Goal: Understand process/instructions

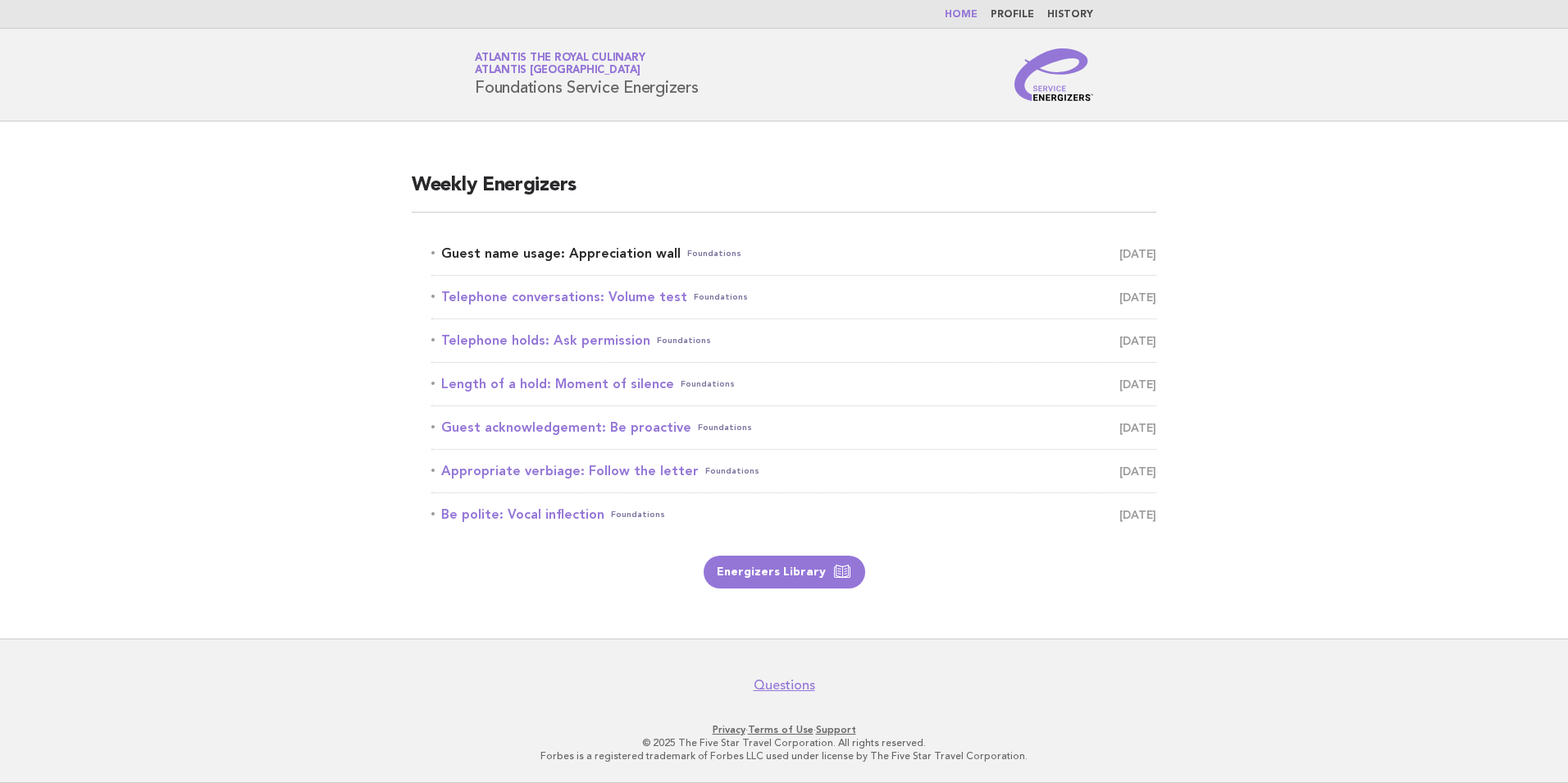
click at [594, 258] on link "Guest name usage: Appreciation wall Foundations August 18" at bounding box center [793, 253] width 724 height 23
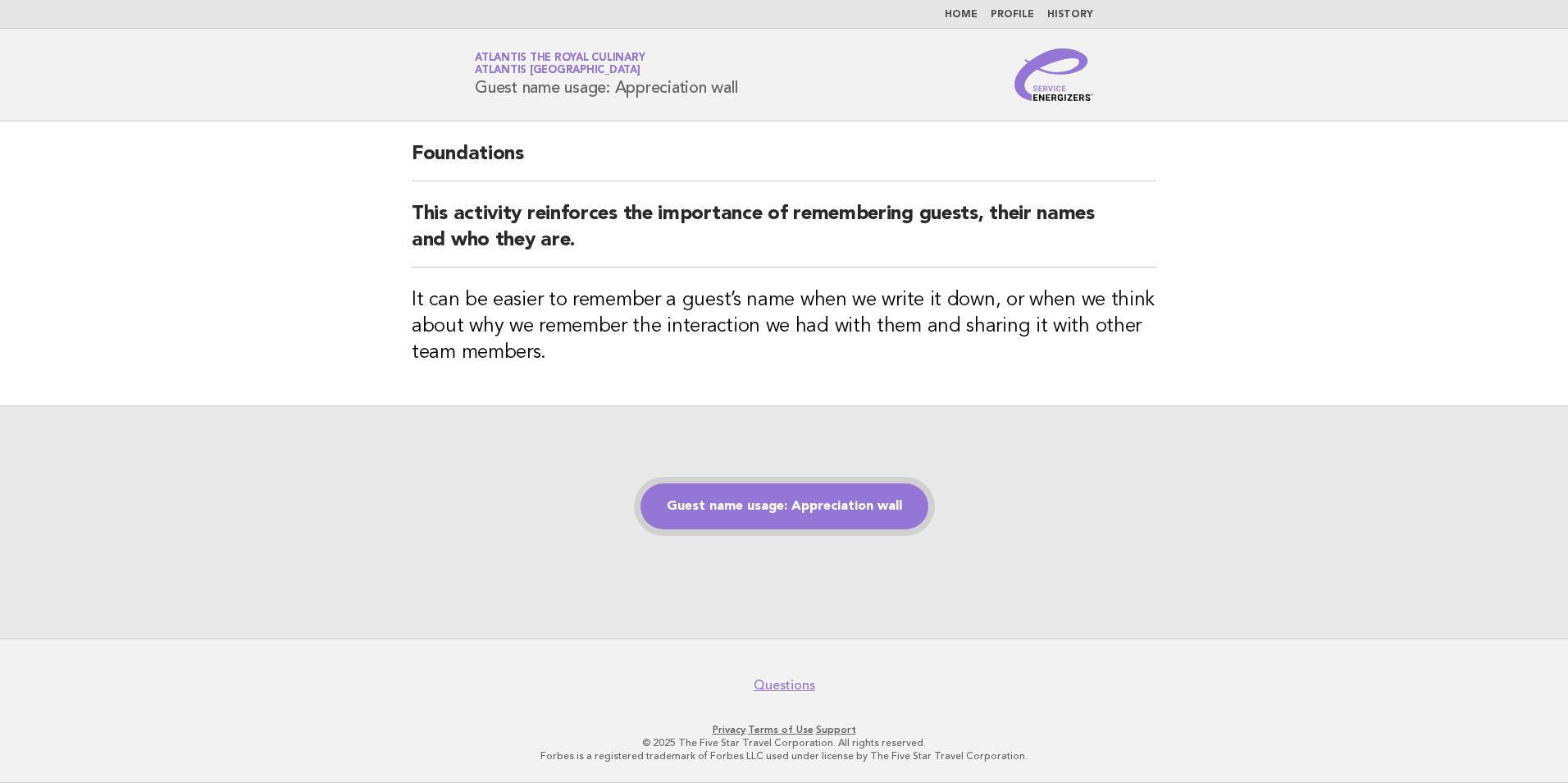
click at [796, 495] on link "Guest name usage: Appreciation wall" at bounding box center [784, 506] width 287 height 46
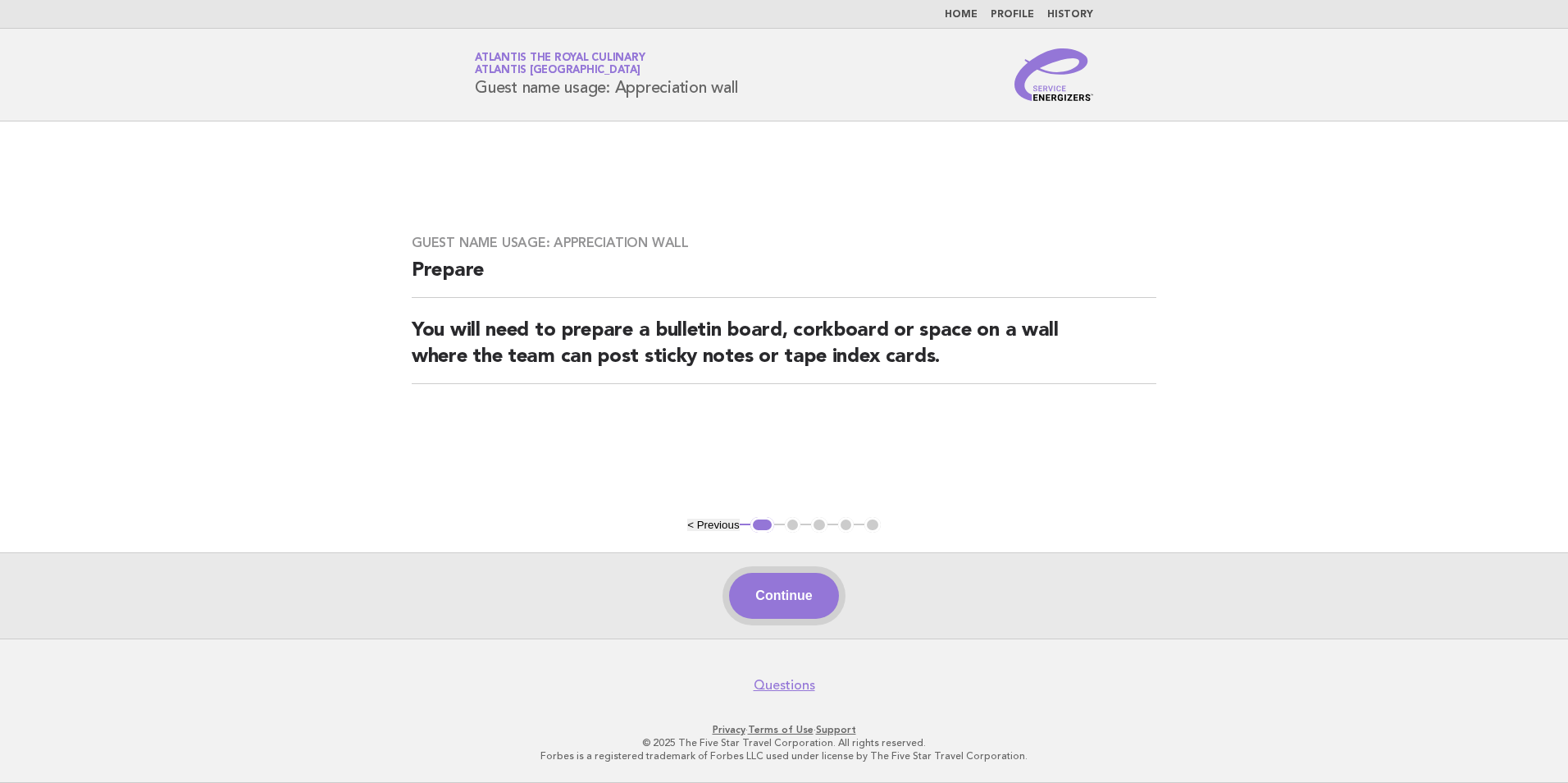
click at [800, 583] on button "Continue" at bounding box center [784, 596] width 109 height 46
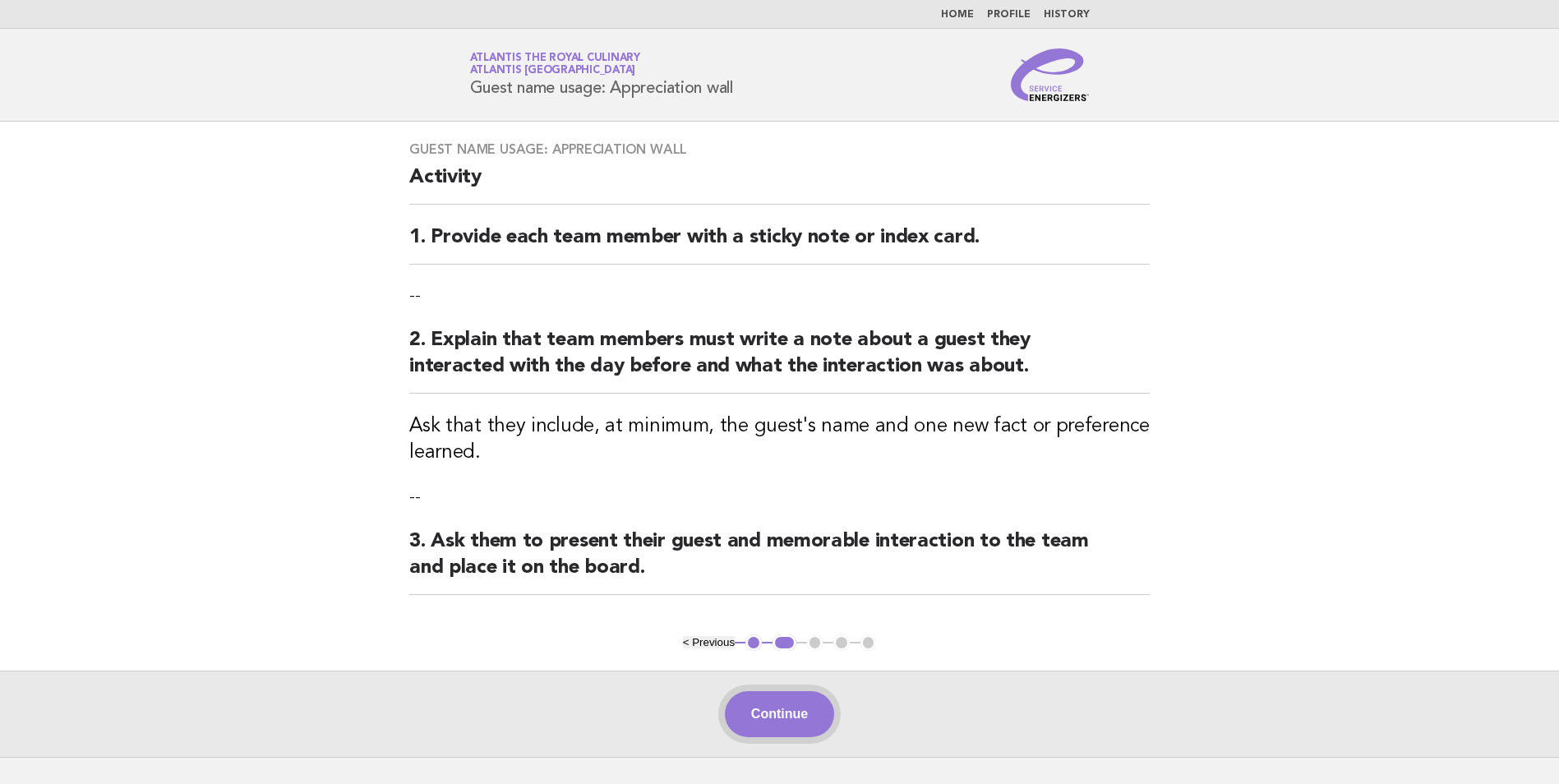
click at [772, 701] on button "Continue" at bounding box center [780, 714] width 110 height 46
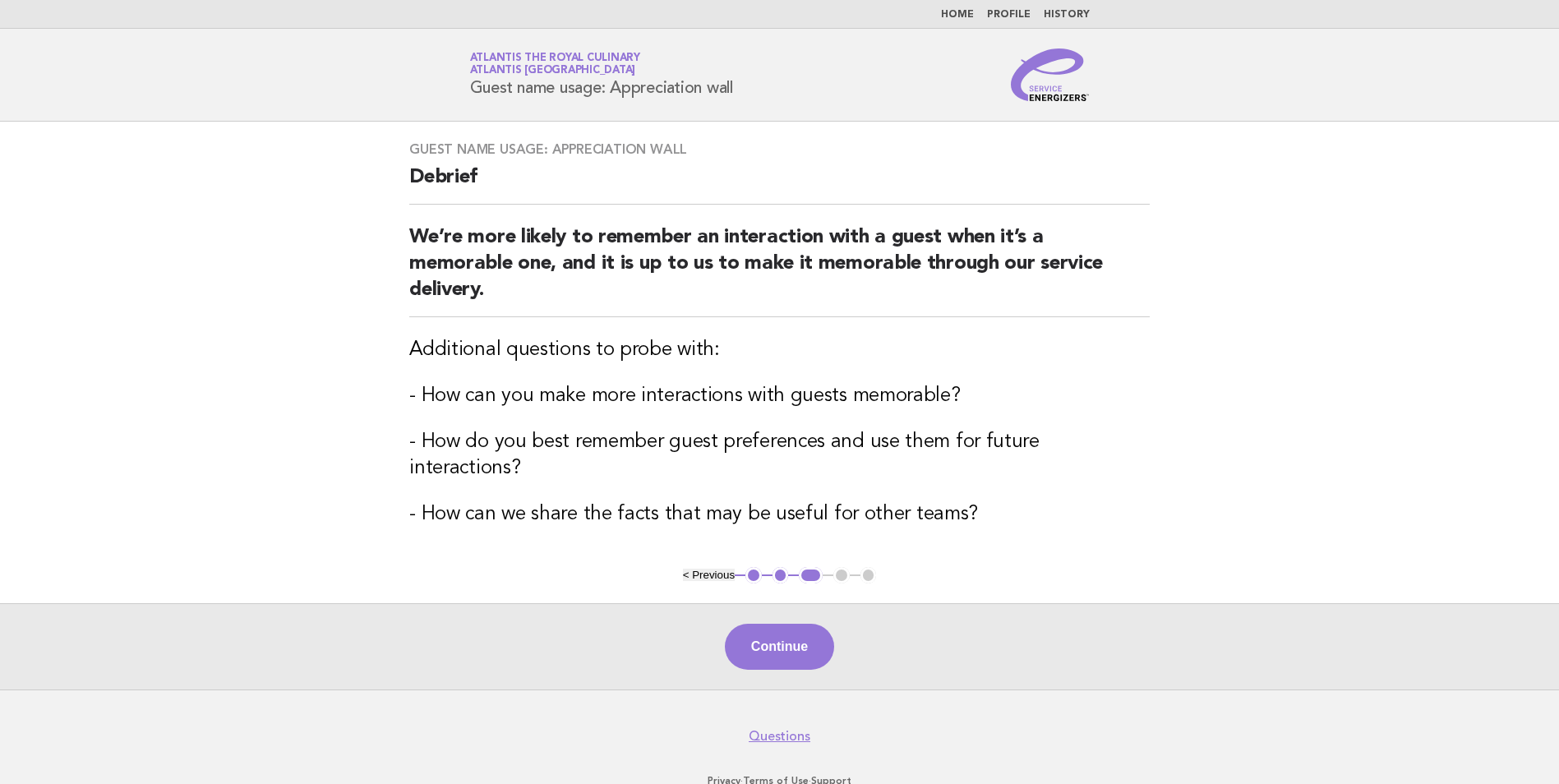
click at [755, 603] on div "Continue" at bounding box center [780, 645] width 1559 height 86
click at [754, 623] on button "Continue" at bounding box center [780, 646] width 110 height 46
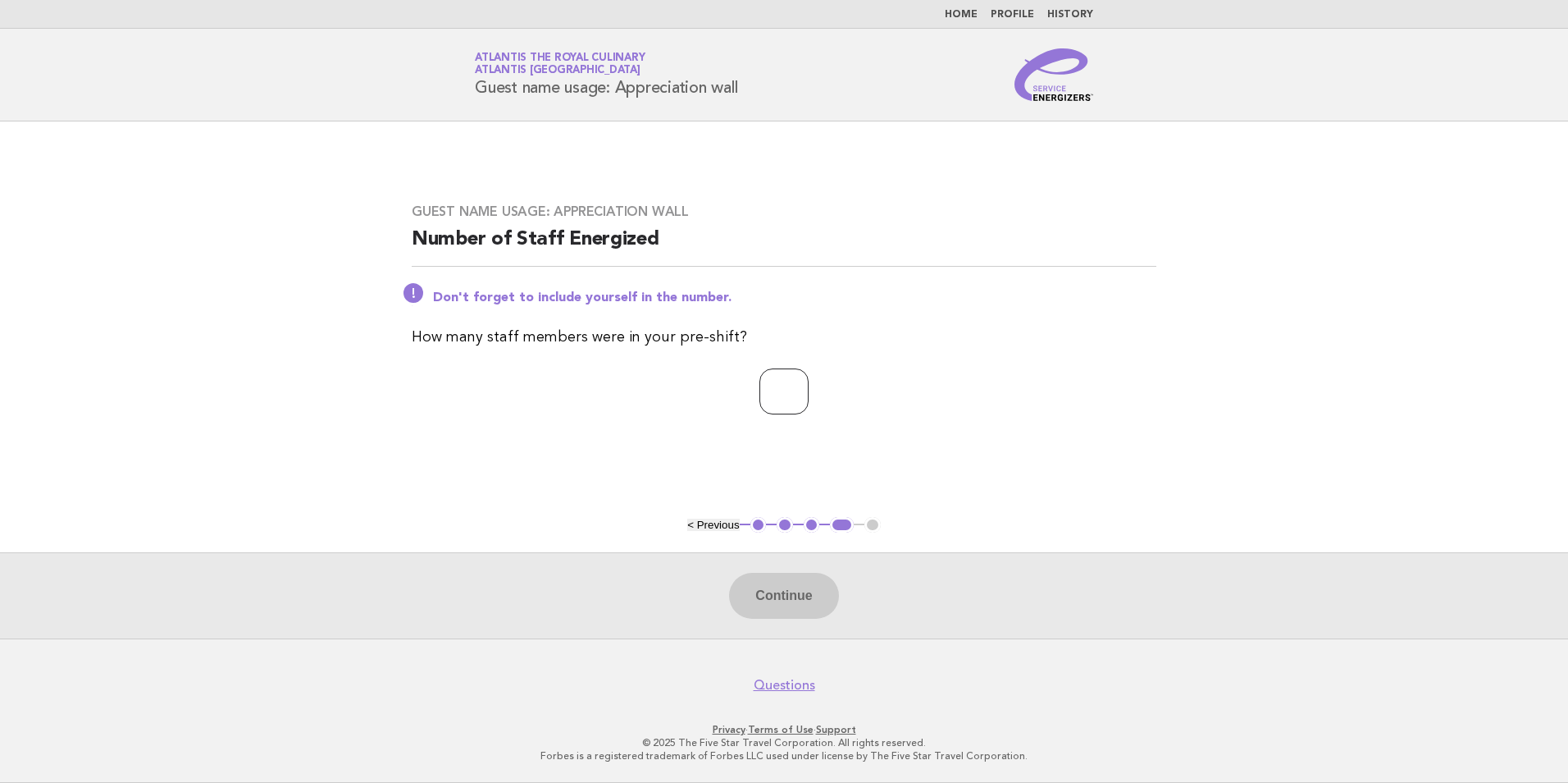
click at [763, 381] on input "number" at bounding box center [784, 391] width 49 height 46
type input "**"
click at [787, 609] on button "Continue" at bounding box center [784, 596] width 109 height 46
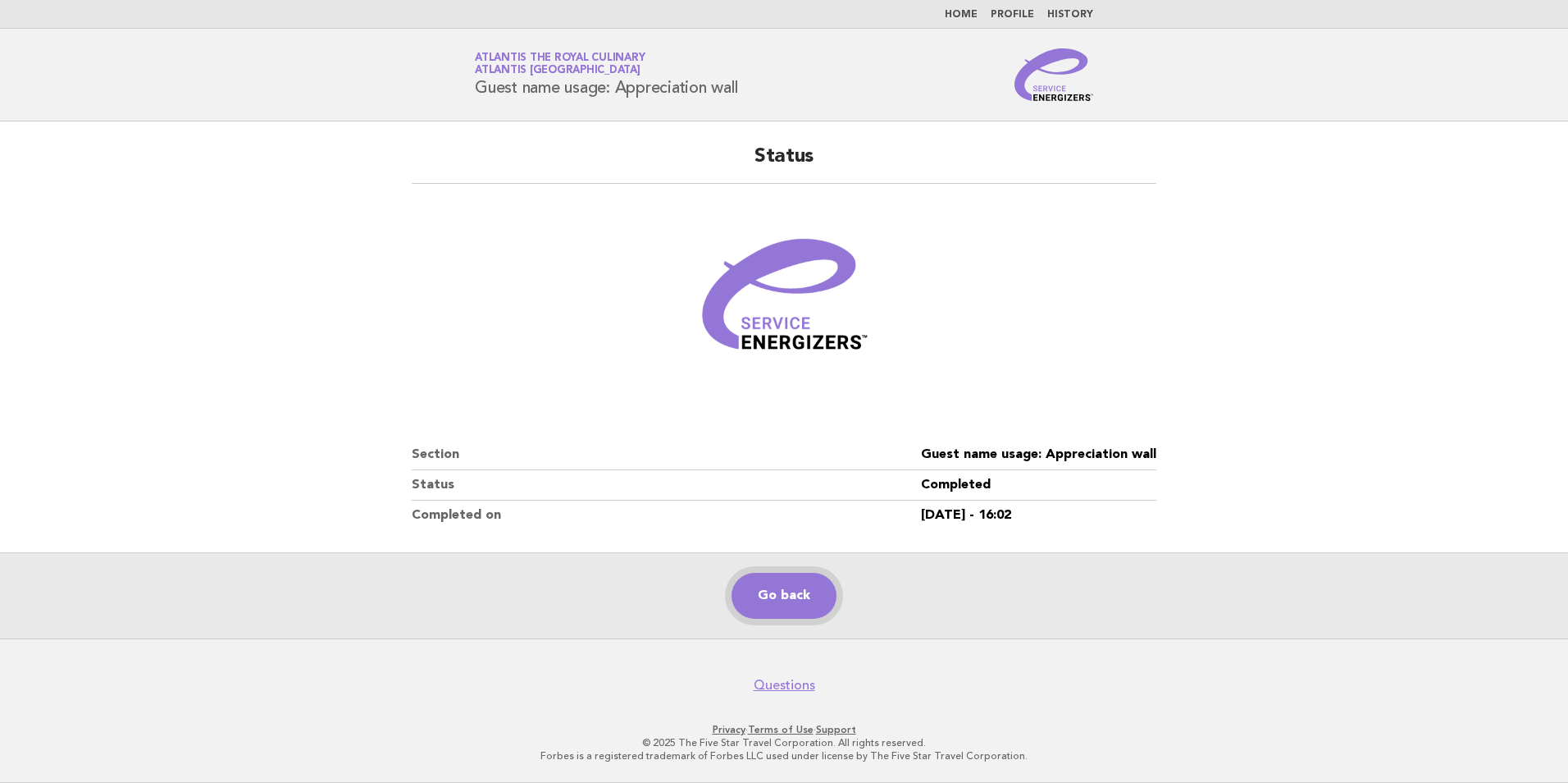
click at [804, 607] on link "Go back" at bounding box center [784, 596] width 105 height 46
